Goal: Transaction & Acquisition: Purchase product/service

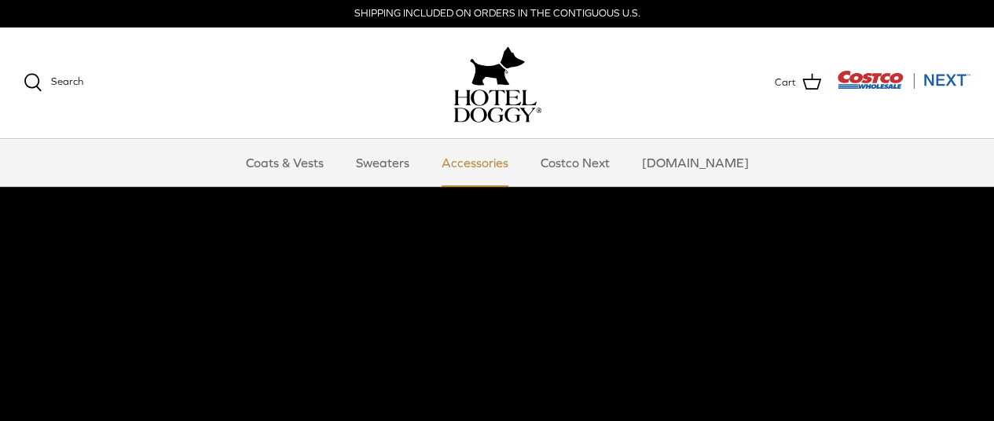
click at [511, 165] on link "Accessories" at bounding box center [474, 162] width 95 height 47
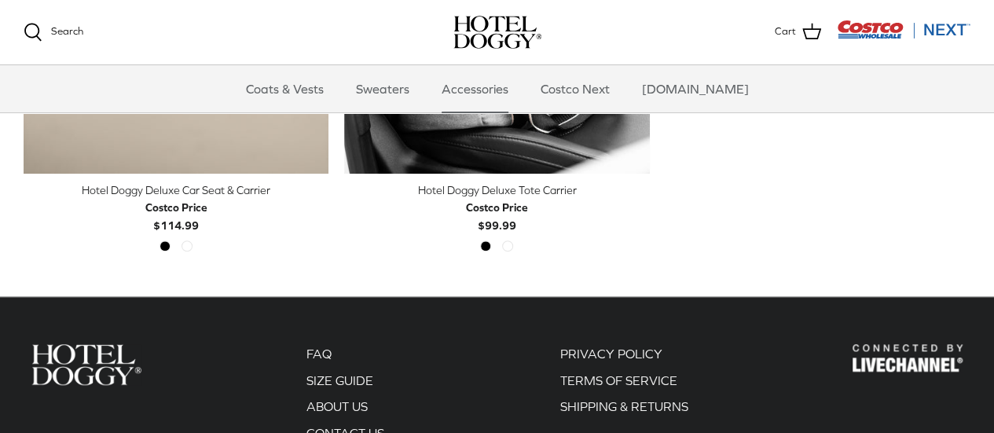
scroll to position [629, 0]
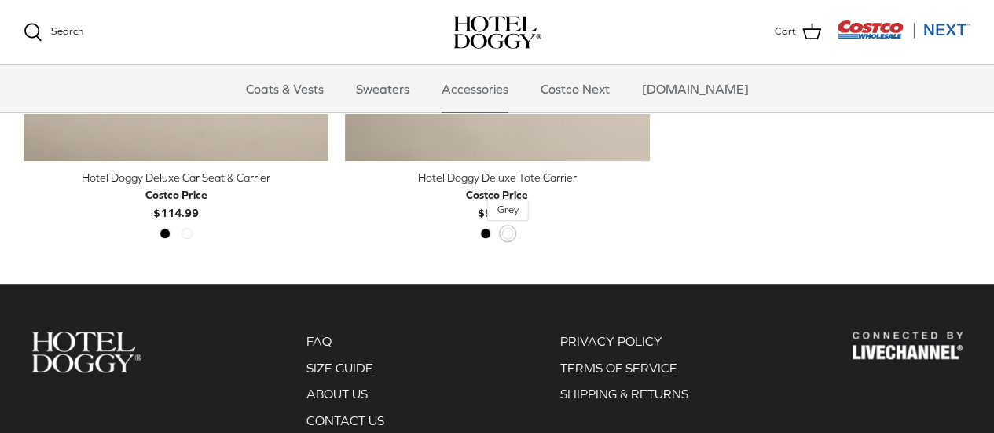
click at [511, 237] on span "Grey" at bounding box center [507, 233] width 11 height 11
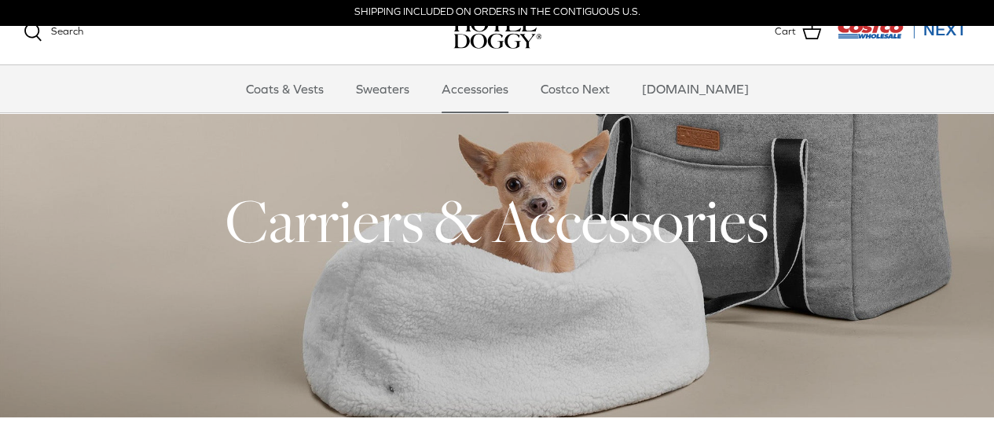
scroll to position [0, 0]
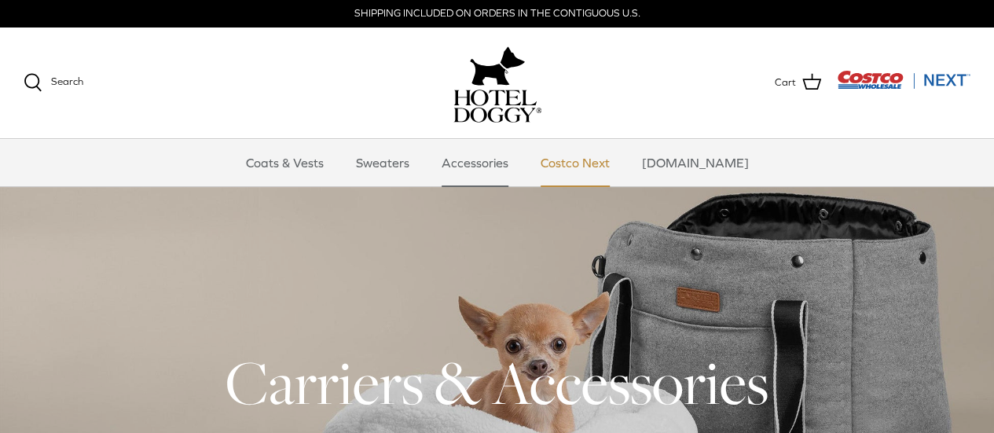
click at [597, 156] on link "Costco Next" at bounding box center [574, 162] width 97 height 47
